Goal: Information Seeking & Learning: Learn about a topic

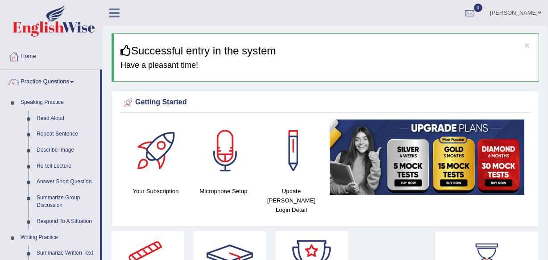
drag, startPoint x: 547, startPoint y: 47, endPoint x: 547, endPoint y: 54, distance: 6.7
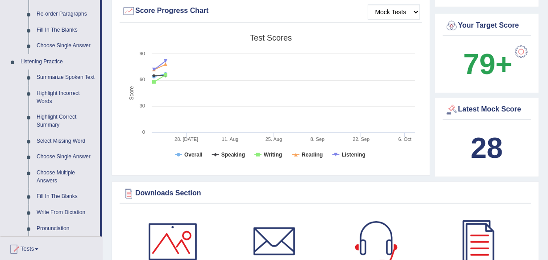
scroll to position [337, 0]
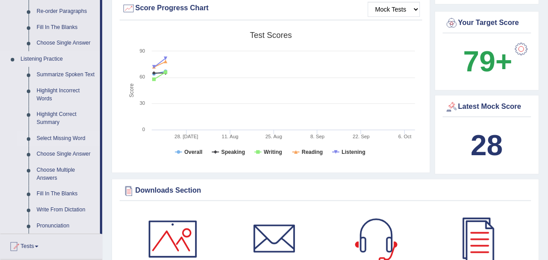
click at [56, 136] on link "Select Missing Word" at bounding box center [66, 139] width 67 height 16
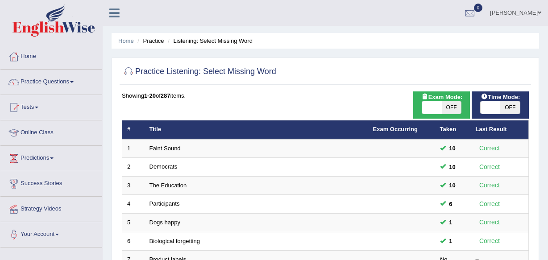
click at [150, 200] on link "Participants" at bounding box center [164, 203] width 30 height 7
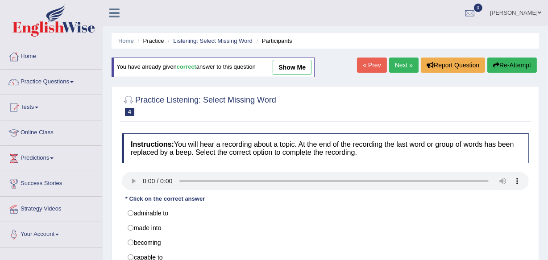
click at [546, 103] on div "Home Practice Listening: Select Missing Word Participants You have already give…" at bounding box center [325, 223] width 445 height 446
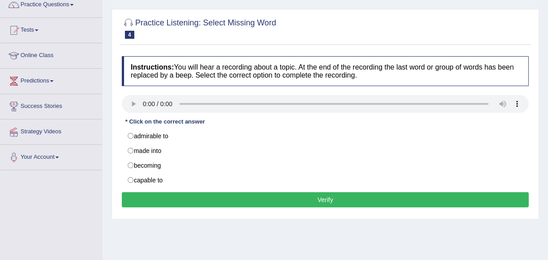
scroll to position [79, 0]
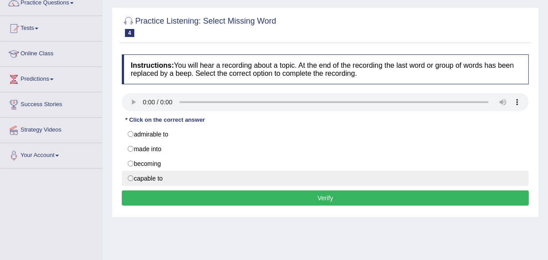
click at [161, 179] on label "capable to" at bounding box center [325, 178] width 407 height 15
radio input "true"
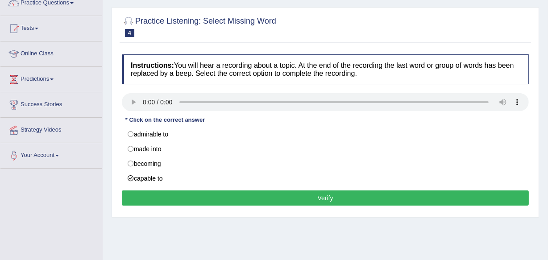
click at [174, 195] on button "Verify" at bounding box center [325, 197] width 407 height 15
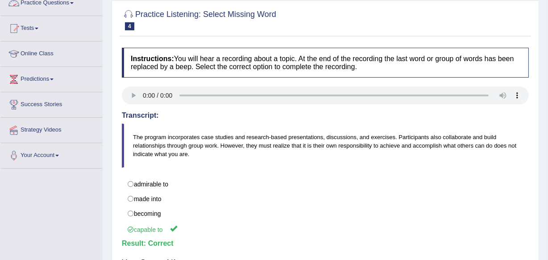
click at [45, 2] on link "Practice Questions" at bounding box center [51, 2] width 102 height 22
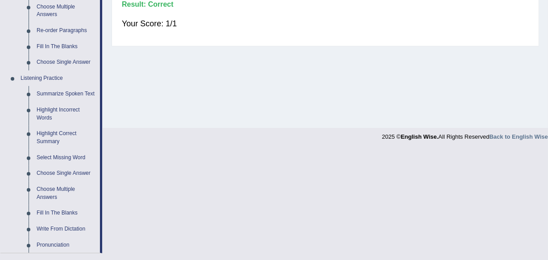
scroll to position [334, 0]
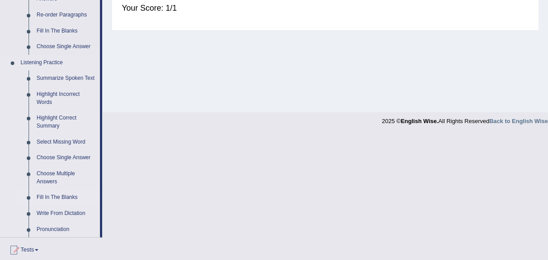
click at [55, 195] on link "Fill In The Blanks" at bounding box center [66, 198] width 67 height 16
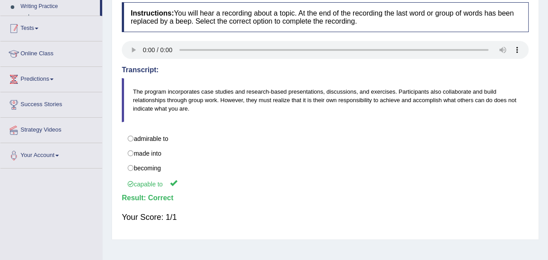
scroll to position [151, 0]
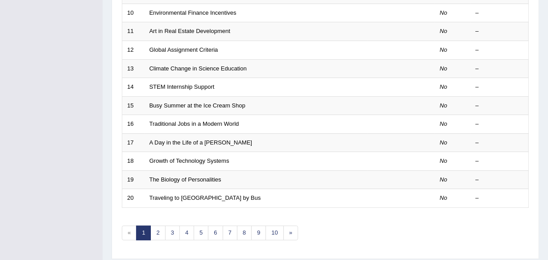
scroll to position [330, 0]
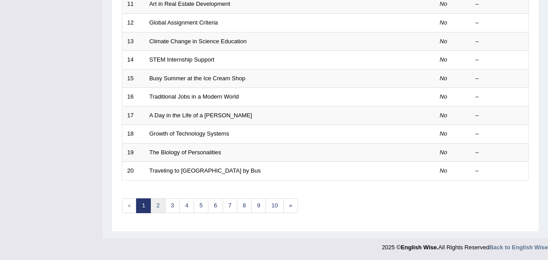
click at [153, 207] on link "2" at bounding box center [157, 206] width 15 height 15
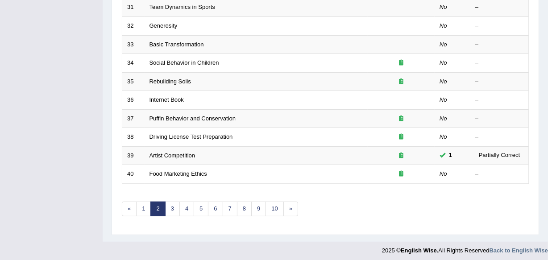
scroll to position [330, 0]
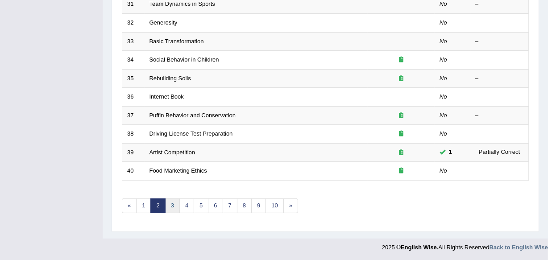
click at [169, 205] on link "3" at bounding box center [172, 206] width 15 height 15
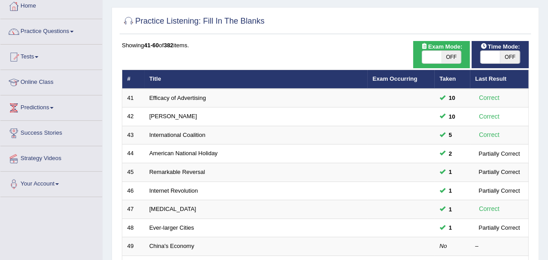
scroll to position [81, 0]
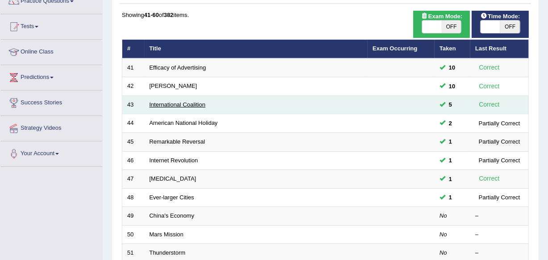
click at [160, 106] on link "International Coalition" at bounding box center [177, 104] width 56 height 7
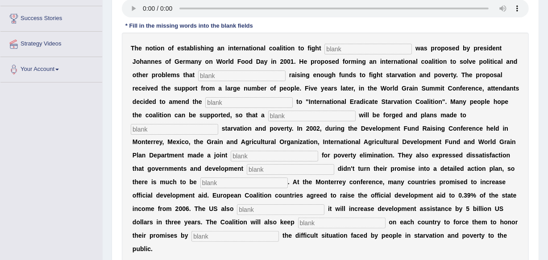
scroll to position [166, 0]
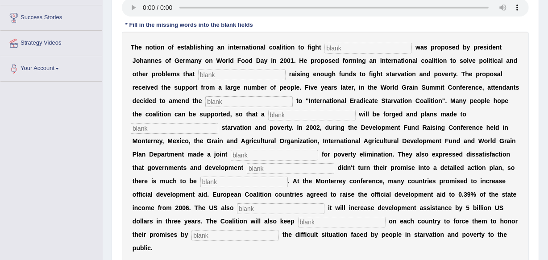
click at [381, 43] on input "text" at bounding box center [367, 48] width 87 height 11
type input "starvation"
click at [248, 70] on input "text" at bounding box center [241, 75] width 87 height 11
type input "obstruct"
click at [238, 101] on input "text" at bounding box center [248, 101] width 87 height 11
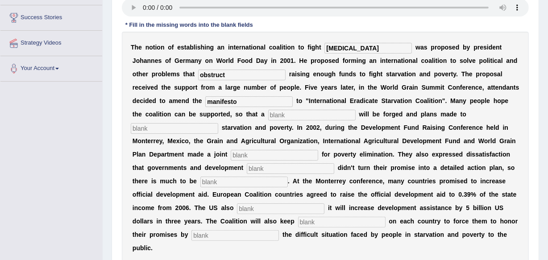
type input "manifesto"
click at [274, 116] on input "text" at bounding box center [311, 115] width 87 height 11
type input "resolution"
click at [192, 125] on input "text" at bounding box center [174, 128] width 87 height 11
type input "eliminate"
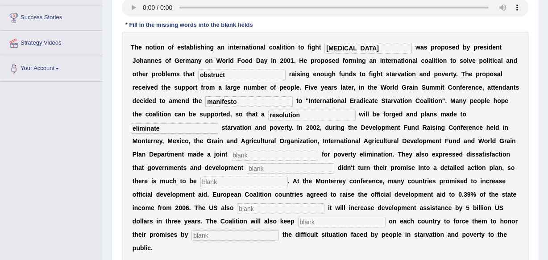
click at [246, 153] on input "text" at bounding box center [274, 155] width 87 height 11
type input "appeal"
click at [270, 170] on input "text" at bounding box center [290, 168] width 87 height 11
type input "partnes"
click at [241, 186] on input "text" at bounding box center [243, 182] width 87 height 11
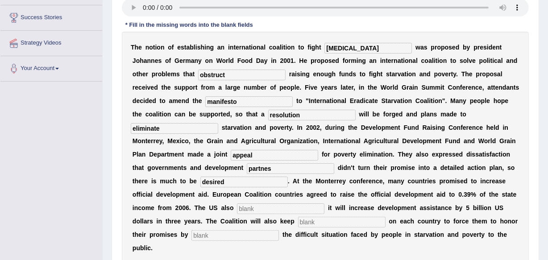
type input "desired"
click at [251, 211] on input "text" at bounding box center [280, 208] width 87 height 11
type input "announced"
click at [329, 225] on input "text" at bounding box center [341, 222] width 87 height 11
type input "pressure"
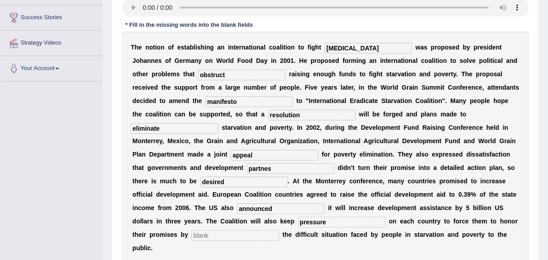
click at [233, 238] on input "text" at bounding box center [234, 235] width 87 height 11
type input "exposing"
click at [278, 171] on input "partnes" at bounding box center [290, 168] width 87 height 11
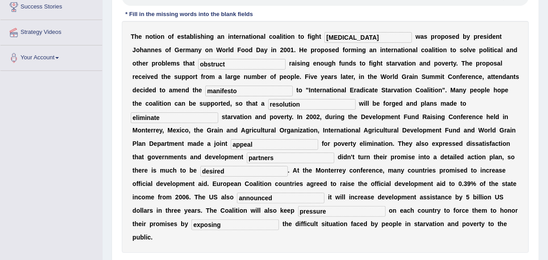
scroll to position [235, 0]
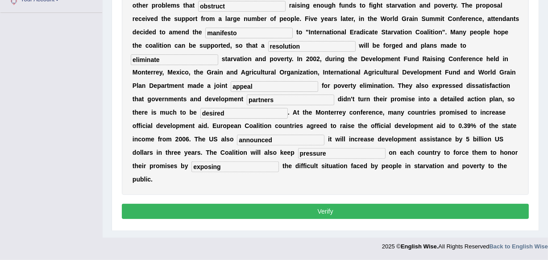
type input "partners"
click at [390, 213] on button "Verify" at bounding box center [325, 211] width 407 height 15
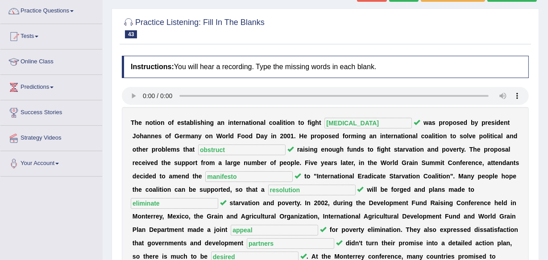
scroll to position [66, 0]
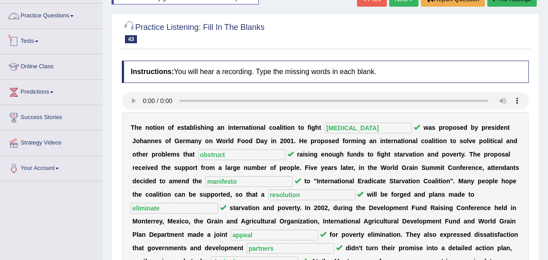
click at [66, 16] on link "Practice Questions" at bounding box center [51, 15] width 102 height 22
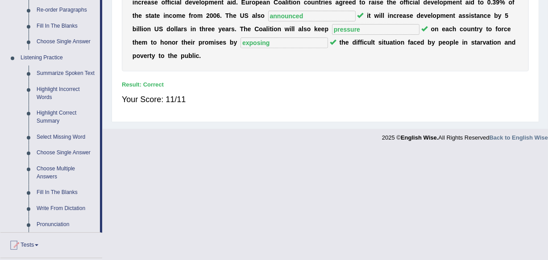
scroll to position [339, 0]
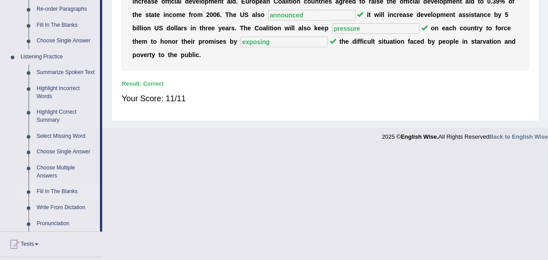
click at [52, 188] on link "Fill In The Blanks" at bounding box center [66, 192] width 67 height 16
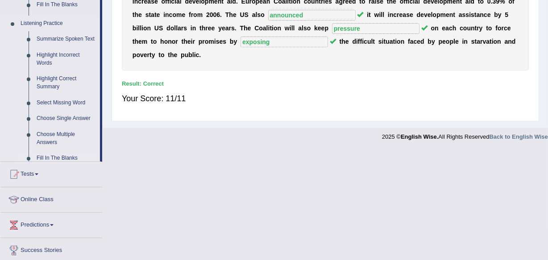
scroll to position [279, 0]
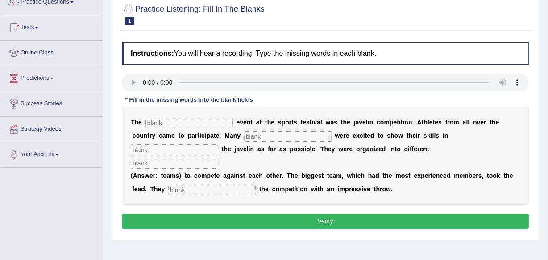
click at [200, 123] on input "text" at bounding box center [188, 123] width 87 height 11
type input "biggest"
click at [281, 138] on input "text" at bounding box center [287, 136] width 87 height 11
type input "people"
click at [180, 148] on input "text" at bounding box center [174, 150] width 87 height 11
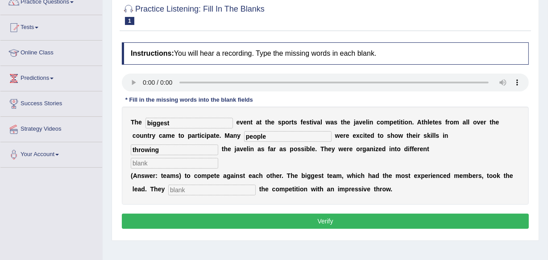
type input "throwing"
click at [208, 158] on input "text" at bounding box center [174, 163] width 87 height 11
type input "teams"
click at [197, 194] on input "text" at bounding box center [211, 190] width 87 height 11
type input "started"
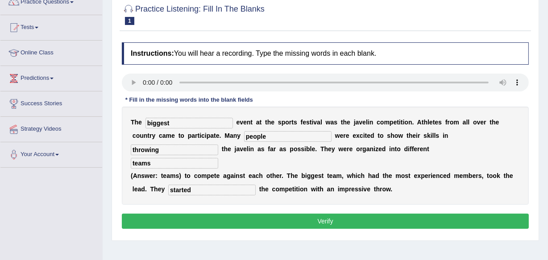
click at [203, 217] on button "Verify" at bounding box center [325, 221] width 407 height 15
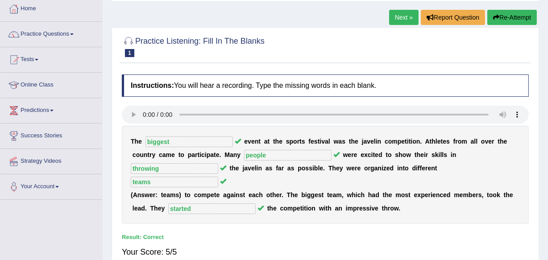
scroll to position [34, 0]
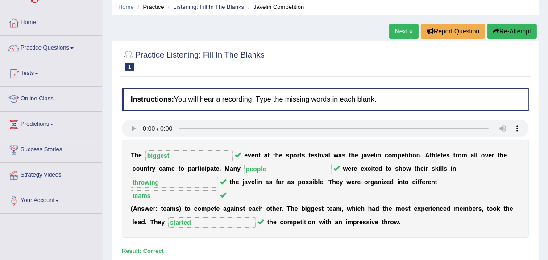
click at [399, 35] on link "Next »" at bounding box center [403, 31] width 29 height 15
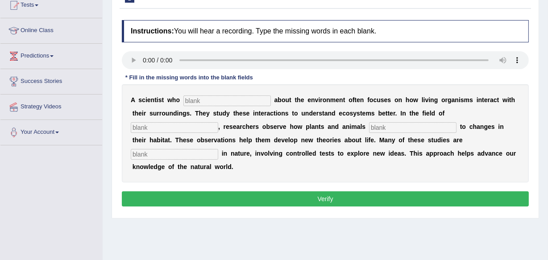
click at [222, 97] on input "text" at bounding box center [226, 100] width 87 height 11
type input "cares"
click at [181, 126] on input "text" at bounding box center [174, 127] width 87 height 11
type input "biology"
click at [411, 126] on input "text" at bounding box center [412, 127] width 87 height 11
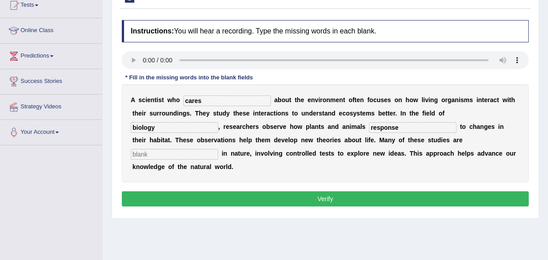
type input "response"
click at [186, 150] on input "text" at bounding box center [174, 154] width 87 height 11
type input "experimental"
click at [208, 201] on button "Verify" at bounding box center [325, 198] width 407 height 15
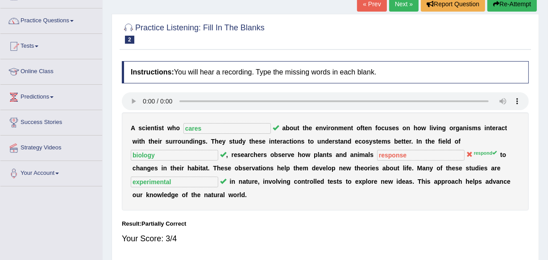
scroll to position [58, 0]
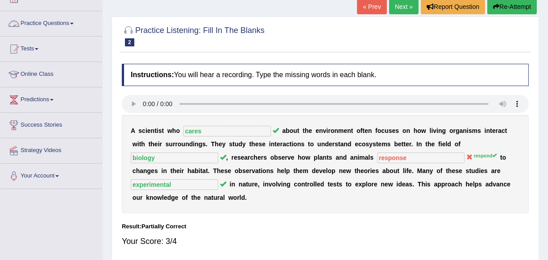
click at [69, 19] on link "Practice Questions" at bounding box center [51, 22] width 102 height 22
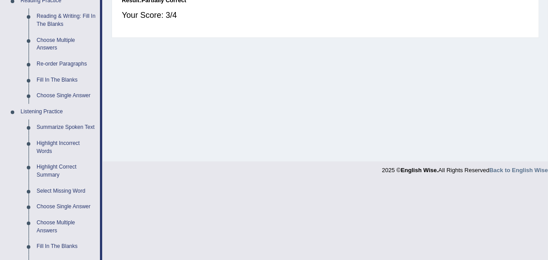
scroll to position [287, 0]
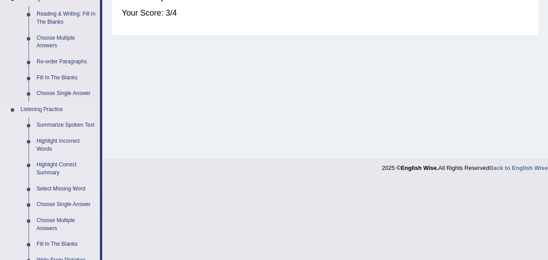
click at [79, 204] on link "Choose Single Answer" at bounding box center [66, 205] width 67 height 16
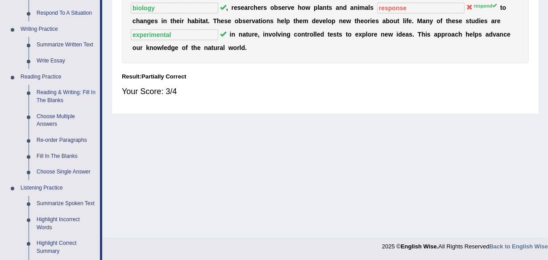
scroll to position [431, 0]
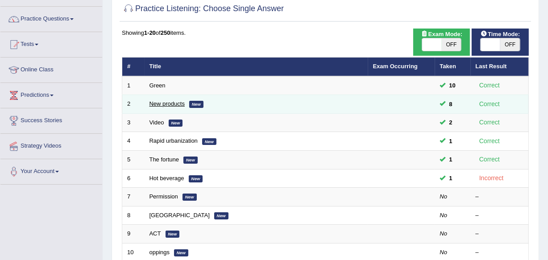
click at [158, 102] on link "New products" at bounding box center [166, 103] width 35 height 7
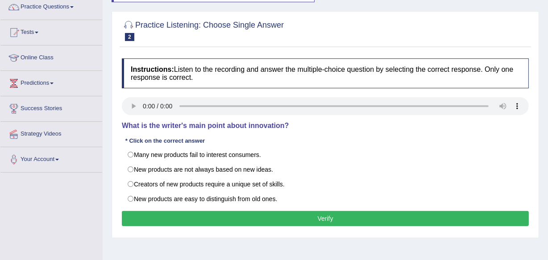
scroll to position [85, 0]
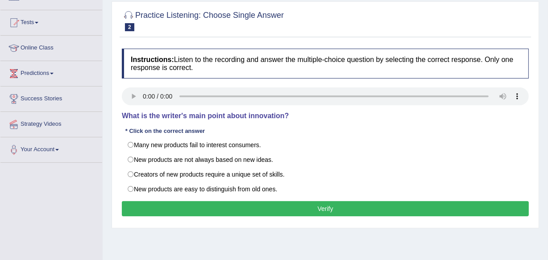
click at [547, 117] on html "Toggle navigation Home Practice Questions Speaking Practice Read Aloud Repeat S…" at bounding box center [274, 45] width 548 height 260
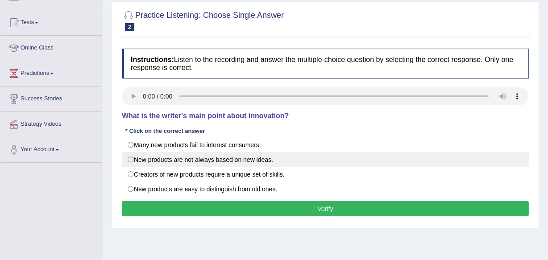
click at [142, 161] on label "New products are not always based on new ideas." at bounding box center [325, 159] width 407 height 15
radio input "true"
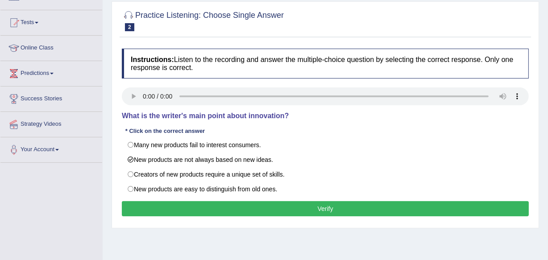
click at [251, 209] on button "Verify" at bounding box center [325, 208] width 407 height 15
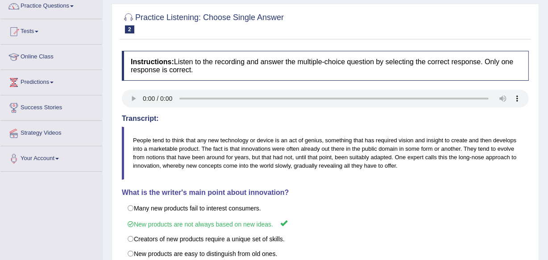
scroll to position [74, 0]
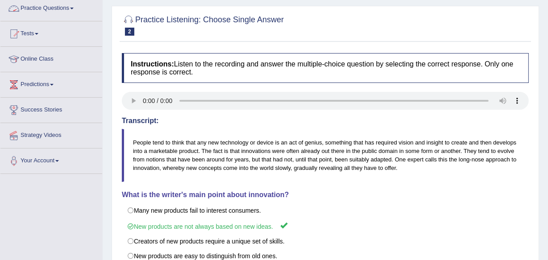
click at [65, 1] on link "Practice Questions" at bounding box center [51, 7] width 102 height 22
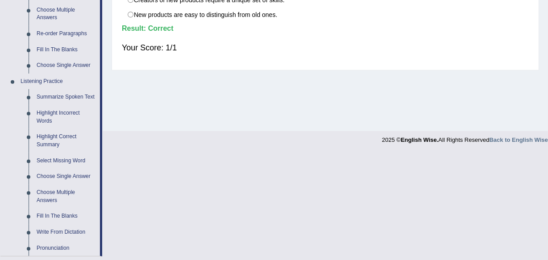
scroll to position [316, 0]
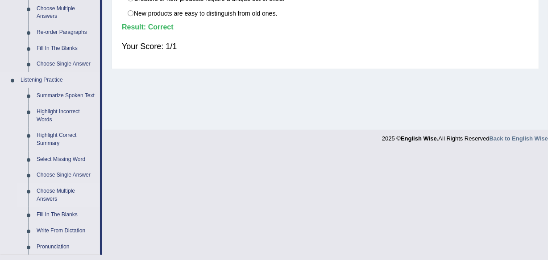
click at [59, 193] on link "Choose Multiple Answers" at bounding box center [66, 195] width 67 height 24
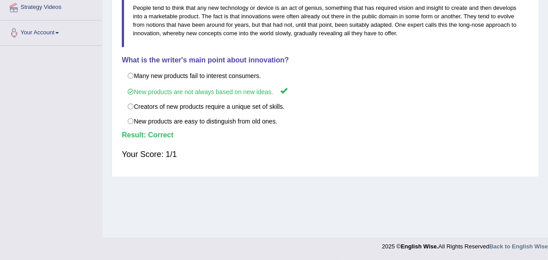
scroll to position [192, 0]
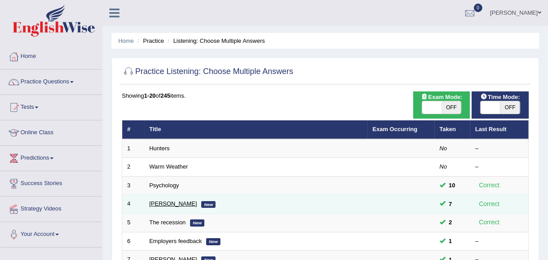
click at [156, 200] on link "[PERSON_NAME]" at bounding box center [173, 203] width 48 height 7
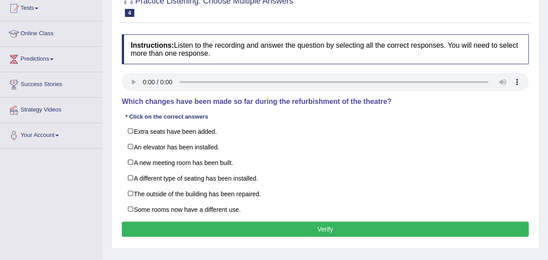
drag, startPoint x: 0, startPoint y: 0, endPoint x: 538, endPoint y: 156, distance: 560.6
click at [538, 156] on html "Toggle navigation Home Practice Questions Speaking Practice Read Aloud Repeat S…" at bounding box center [274, 31] width 548 height 260
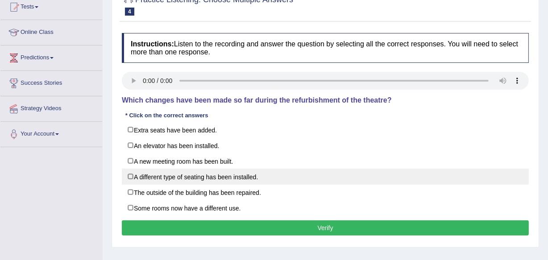
click at [146, 174] on label "A different type of seating has been installed." at bounding box center [325, 177] width 407 height 16
checkbox input "true"
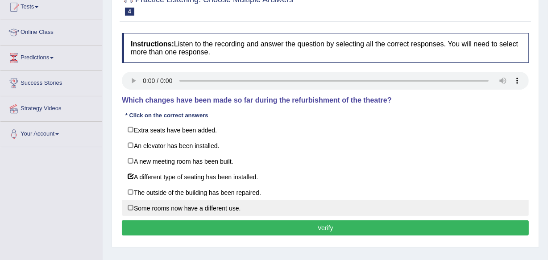
click at [154, 203] on label "Some rooms now have a different use." at bounding box center [325, 208] width 407 height 16
checkbox input "true"
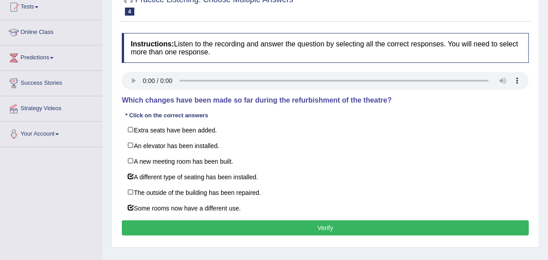
click at [253, 225] on button "Verify" at bounding box center [325, 227] width 407 height 15
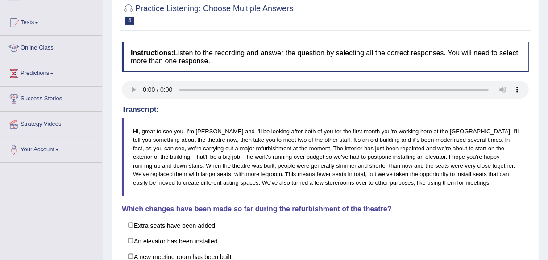
scroll to position [40, 0]
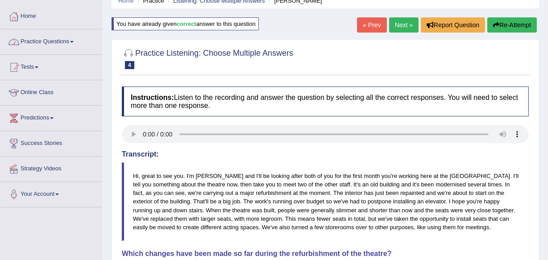
click at [56, 43] on link "Practice Questions" at bounding box center [51, 40] width 102 height 22
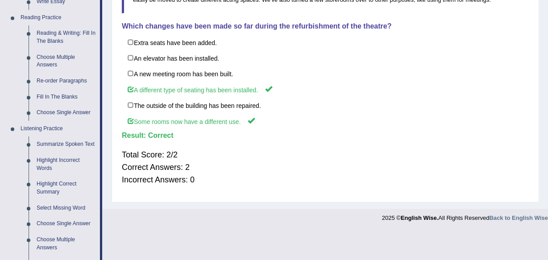
scroll to position [289, 0]
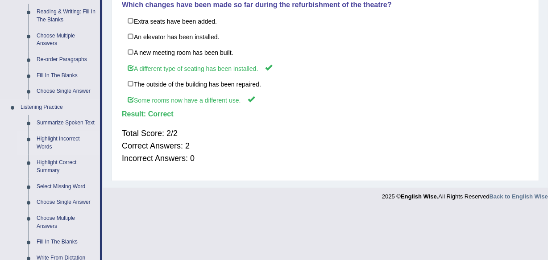
click at [55, 138] on link "Highlight Incorrect Words" at bounding box center [66, 143] width 67 height 24
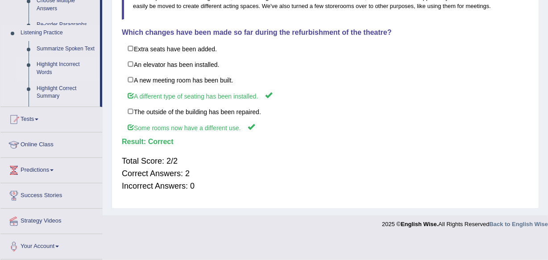
scroll to position [240, 0]
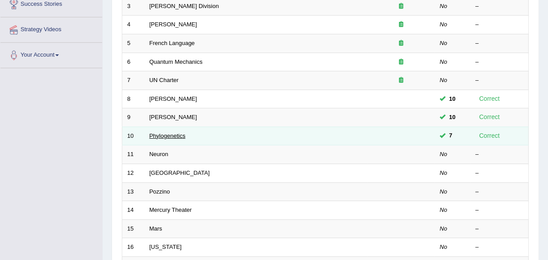
click at [171, 132] on link "Phylogenetics" at bounding box center [167, 135] width 36 height 7
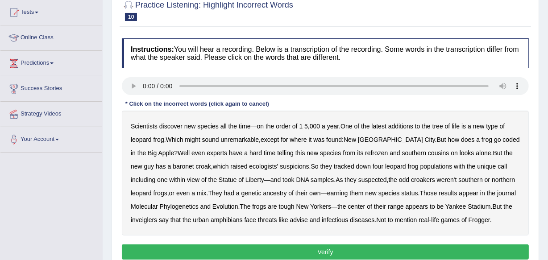
scroll to position [96, 0]
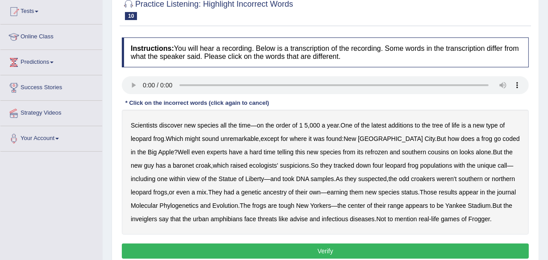
click at [503, 137] on b "coded" at bounding box center [511, 138] width 17 height 7
click at [365, 153] on b "refrozen" at bounding box center [376, 152] width 23 height 7
click at [196, 166] on b "croak" at bounding box center [203, 165] width 15 height 7
click at [173, 165] on b "baronet" at bounding box center [183, 165] width 21 height 7
click at [196, 164] on b "croak" at bounding box center [203, 165] width 15 height 7
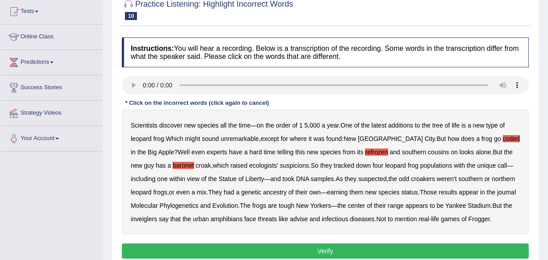
click at [146, 220] on b "inveiglers" at bounding box center [144, 218] width 26 height 7
click at [299, 218] on b "advise" at bounding box center [299, 218] width 18 height 7
click at [471, 245] on button "Verify" at bounding box center [325, 251] width 407 height 15
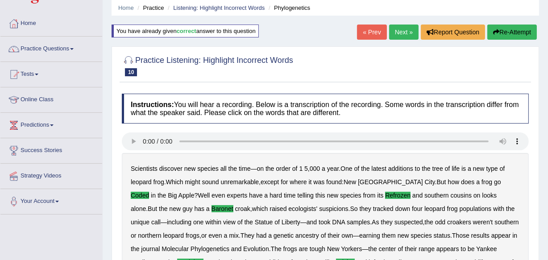
scroll to position [19, 0]
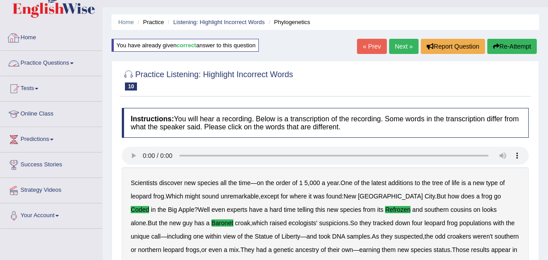
click at [46, 68] on link "Practice Questions" at bounding box center [51, 62] width 102 height 22
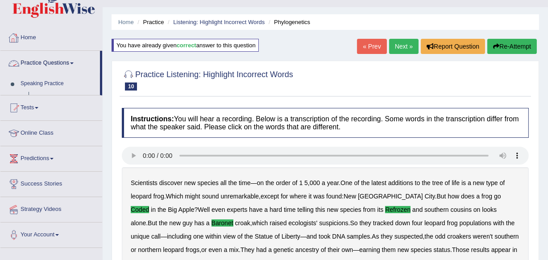
click at [52, 58] on link "Practice Questions" at bounding box center [49, 62] width 99 height 22
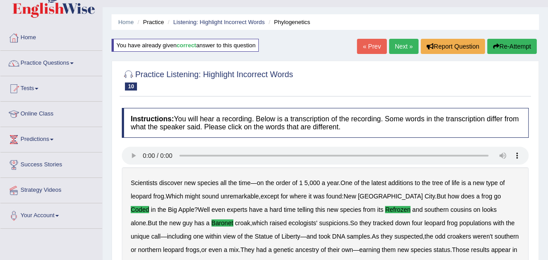
click at [53, 61] on link "Practice Questions" at bounding box center [51, 62] width 102 height 22
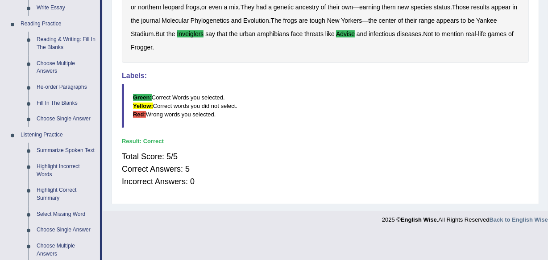
scroll to position [280, 0]
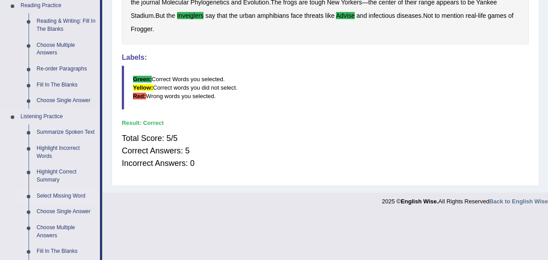
click at [56, 191] on link "Select Missing Word" at bounding box center [66, 196] width 67 height 16
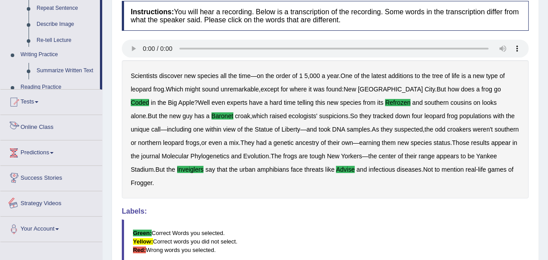
scroll to position [221, 0]
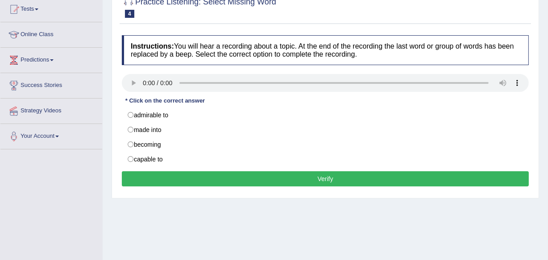
scroll to position [99, 0]
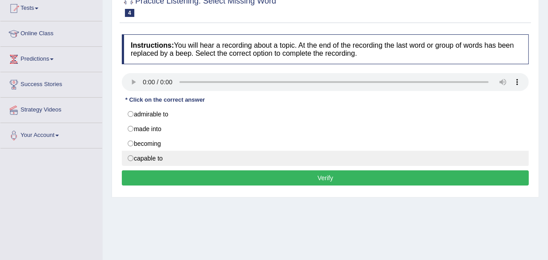
click at [165, 160] on label "capable to" at bounding box center [325, 158] width 407 height 15
radio input "true"
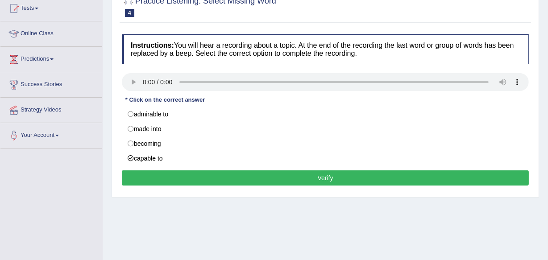
click at [207, 174] on button "Verify" at bounding box center [325, 177] width 407 height 15
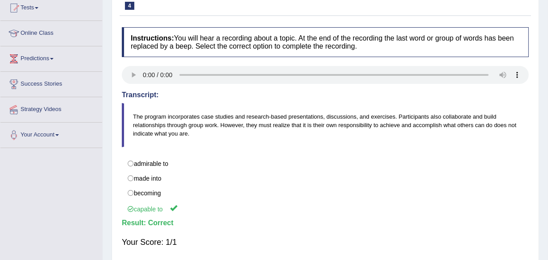
scroll to position [48, 0]
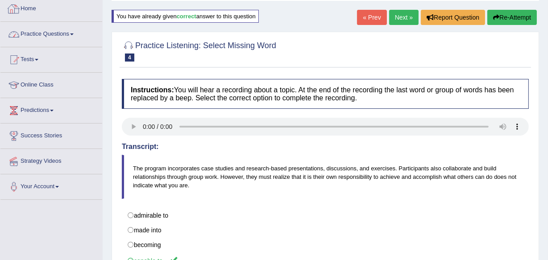
click at [49, 31] on link "Practice Questions" at bounding box center [51, 33] width 102 height 22
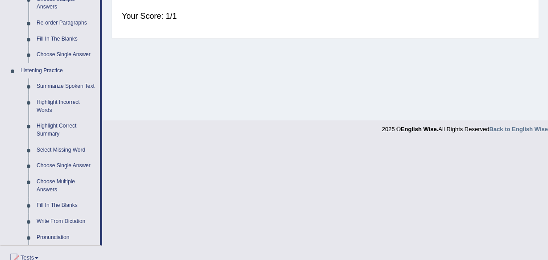
scroll to position [326, 0]
click at [38, 207] on link "Fill In The Blanks" at bounding box center [66, 205] width 67 height 16
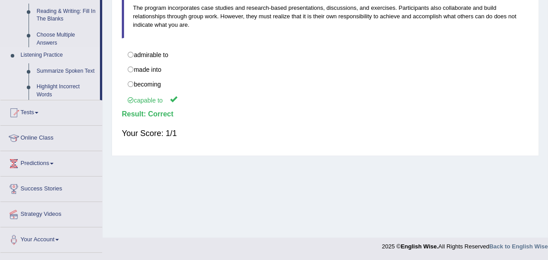
scroll to position [169, 0]
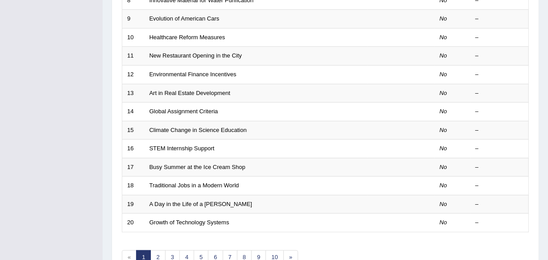
scroll to position [330, 0]
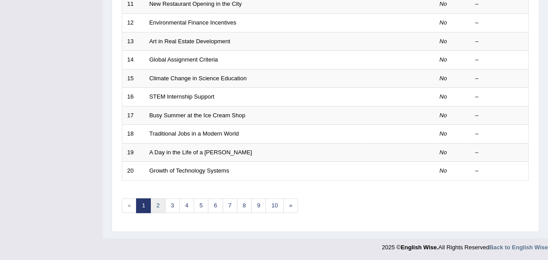
click at [151, 199] on link "2" at bounding box center [157, 206] width 15 height 15
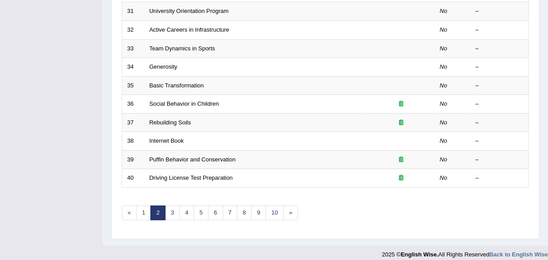
scroll to position [326, 0]
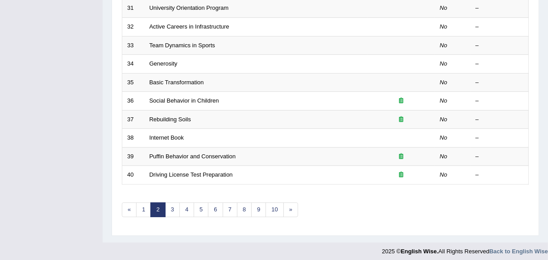
click at [167, 206] on link "3" at bounding box center [172, 210] width 15 height 15
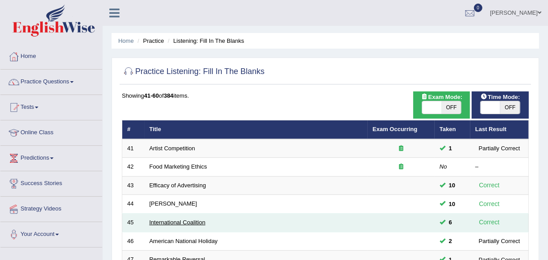
click at [194, 223] on link "International Coalition" at bounding box center [177, 222] width 56 height 7
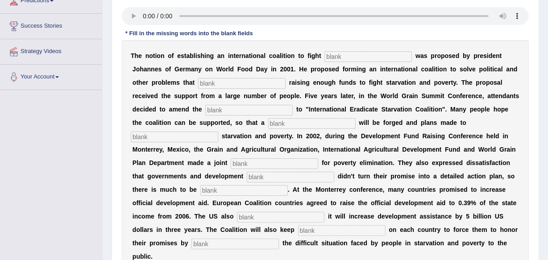
scroll to position [161, 0]
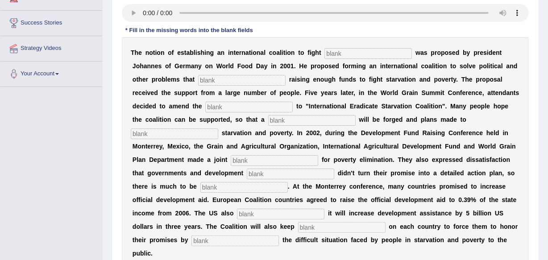
drag, startPoint x: 548, startPoint y: 110, endPoint x: 546, endPoint y: 190, distance: 79.9
click at [343, 54] on input "text" at bounding box center [367, 53] width 87 height 11
click at [345, 57] on input "text" at bounding box center [367, 53] width 87 height 11
type input "[MEDICAL_DATA]"
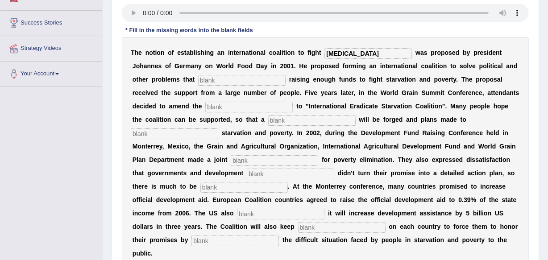
click at [274, 77] on input "text" at bounding box center [241, 80] width 87 height 11
type input "obstruct"
click at [257, 105] on input "text" at bounding box center [248, 107] width 87 height 11
type input "manifesto"
click at [270, 121] on input "text" at bounding box center [311, 120] width 87 height 11
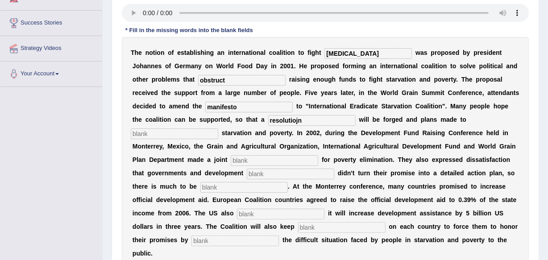
type input "resolutiojn"
click at [204, 128] on input "text" at bounding box center [174, 133] width 87 height 11
type input "eliminate"
click at [240, 158] on input "text" at bounding box center [274, 160] width 87 height 11
click at [307, 118] on input "resolutiojn" at bounding box center [311, 120] width 87 height 11
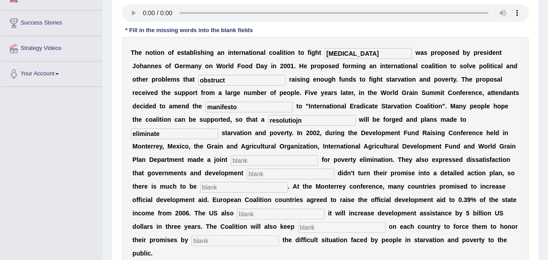
click at [249, 159] on input "text" at bounding box center [274, 160] width 87 height 11
type input "appeal"
click at [253, 171] on input "text" at bounding box center [290, 174] width 87 height 11
type input "partners"
click at [237, 186] on input "text" at bounding box center [243, 187] width 87 height 11
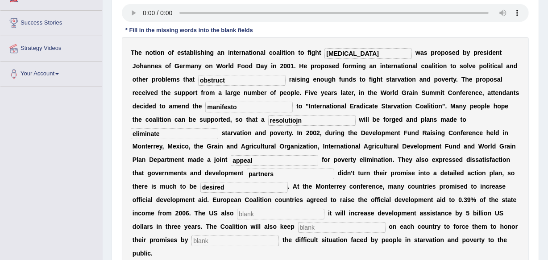
type input "desired"
click at [256, 223] on b "i" at bounding box center [257, 226] width 2 height 7
click at [259, 215] on input "text" at bounding box center [280, 214] width 87 height 11
drag, startPoint x: 255, startPoint y: 203, endPoint x: 249, endPoint y: 212, distance: 10.3
click at [255, 210] on div "T h e n o t i o n o f e s t a b l i s h i n g a n i n t e r n a t i o n a l c o…" at bounding box center [325, 153] width 407 height 232
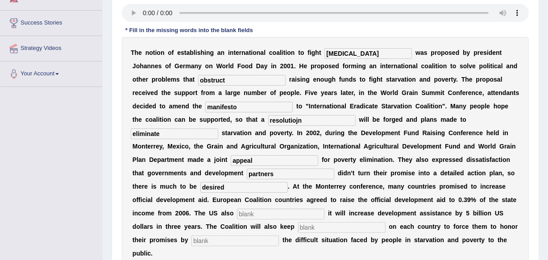
click at [249, 212] on input "text" at bounding box center [280, 214] width 87 height 11
type input "announced"
click at [313, 223] on input "text" at bounding box center [341, 227] width 87 height 11
type input "pressure"
click at [227, 236] on input "text" at bounding box center [234, 241] width 87 height 11
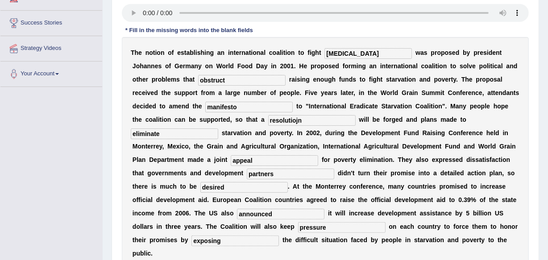
type input "exposing"
click at [304, 117] on input "resolutiojn" at bounding box center [311, 120] width 87 height 11
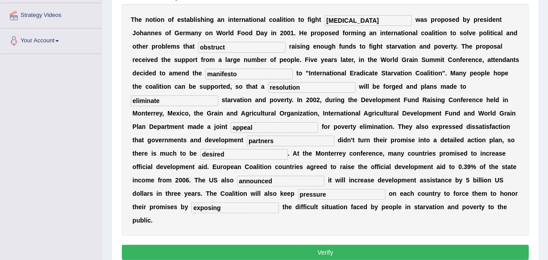
scroll to position [203, 0]
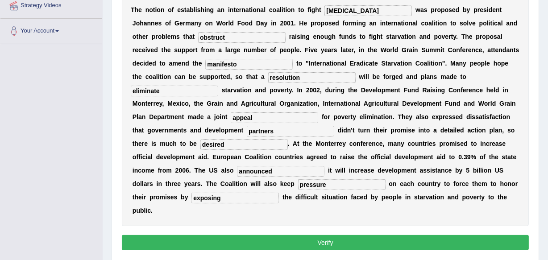
type input "resolution"
click at [450, 244] on button "Verify" at bounding box center [325, 242] width 407 height 15
